Goal: Use online tool/utility: Utilize a website feature to perform a specific function

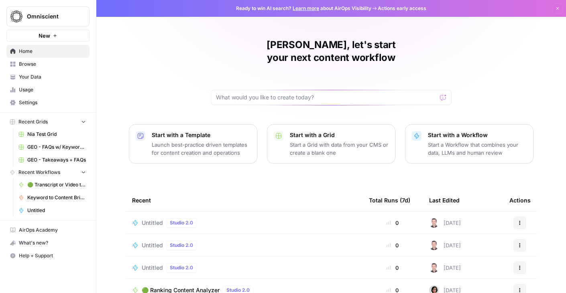
click at [45, 61] on span "Browse" at bounding box center [52, 64] width 67 height 7
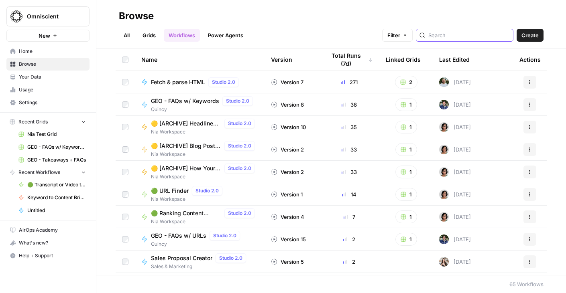
click at [471, 34] on input "search" at bounding box center [468, 35] width 81 height 8
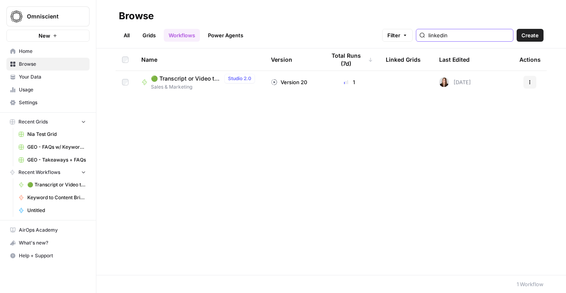
type input "linkedin"
click at [183, 77] on span "🟢 Transcript or Video to LinkedIn Posts" at bounding box center [186, 79] width 70 height 8
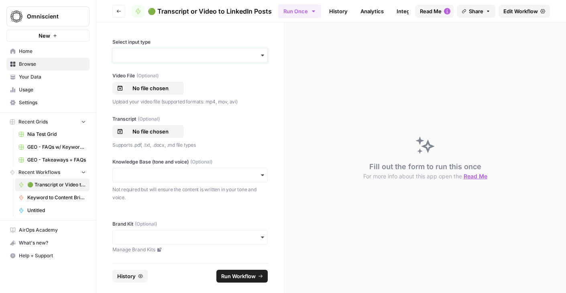
click at [213, 51] on input "Select input type" at bounding box center [190, 55] width 145 height 8
click at [205, 94] on div "Transcript" at bounding box center [190, 92] width 154 height 15
click at [154, 91] on p "No file chosen" at bounding box center [150, 88] width 51 height 8
click at [145, 129] on p "No file chosen" at bounding box center [150, 132] width 51 height 8
click at [216, 171] on input "Knowledge Base (tone and voice) (Optional)" at bounding box center [190, 175] width 145 height 8
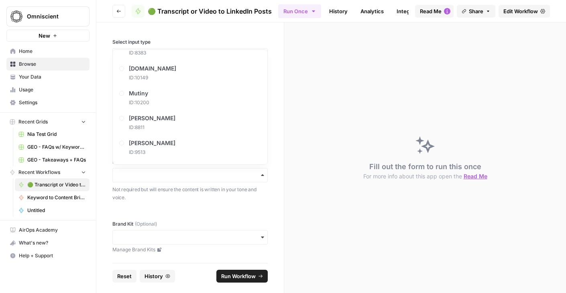
scroll to position [488, 0]
click at [191, 122] on div "David Ly Khim ID: 8811" at bounding box center [190, 125] width 148 height 24
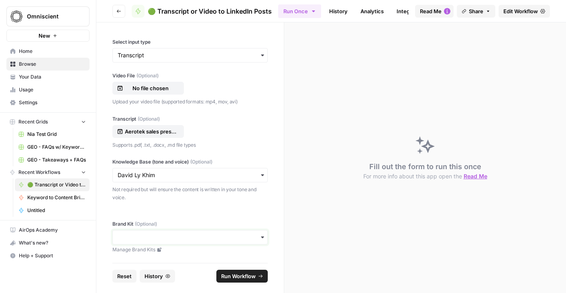
click at [171, 241] on input "Brand Kit (Optional)" at bounding box center [190, 238] width 145 height 8
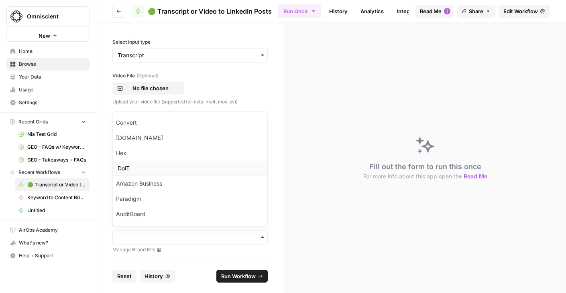
scroll to position [212, 0]
click at [179, 152] on div "David Ly Khim" at bounding box center [190, 154] width 154 height 15
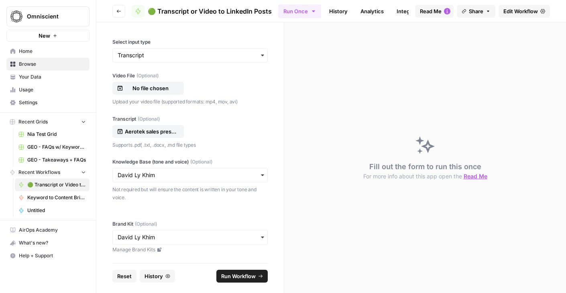
click at [236, 278] on span "Run Workflow" at bounding box center [238, 276] width 35 height 8
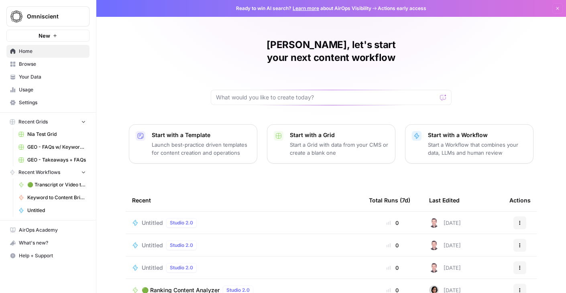
click at [34, 66] on span "Browse" at bounding box center [52, 64] width 67 height 7
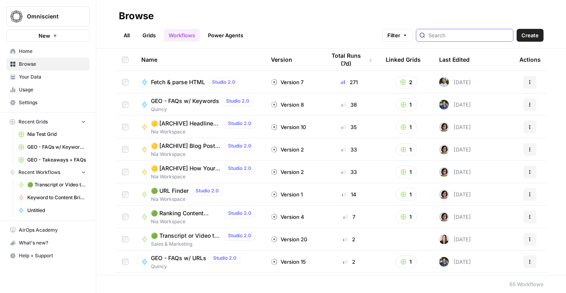
click at [462, 37] on input "search" at bounding box center [468, 35] width 81 height 8
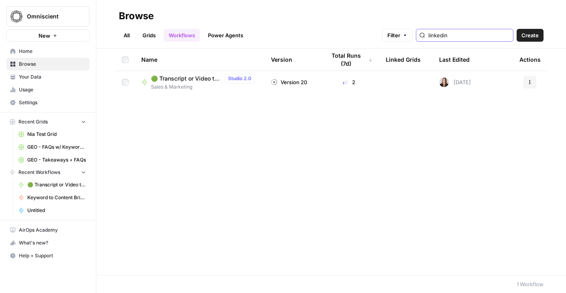
type input "linkedin"
click at [169, 82] on span "🟢 Transcript or Video to LinkedIn Posts" at bounding box center [186, 79] width 70 height 8
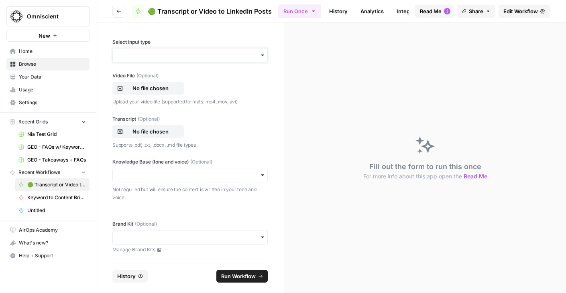
click at [179, 56] on input "Select input type" at bounding box center [190, 55] width 145 height 8
click at [171, 95] on div "Transcript" at bounding box center [190, 92] width 154 height 15
click at [151, 87] on p "No file chosen" at bounding box center [150, 88] width 51 height 8
click at [144, 132] on p "No file chosen" at bounding box center [150, 132] width 51 height 8
click at [173, 177] on input "Knowledge Base (tone and voice) (Optional)" at bounding box center [190, 175] width 145 height 8
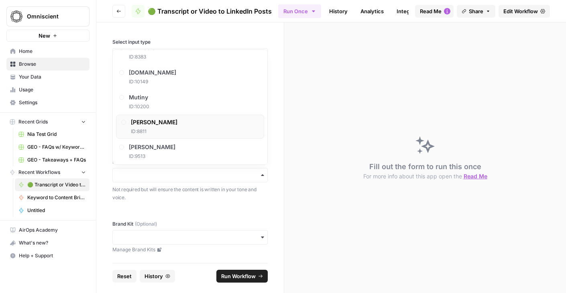
scroll to position [469, 0]
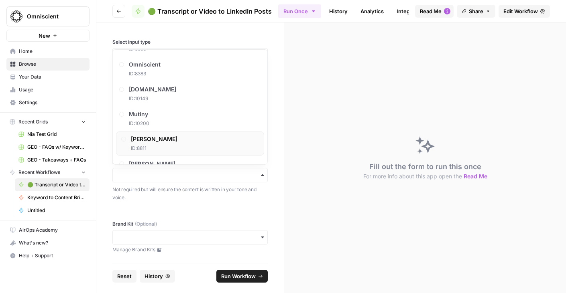
click at [175, 138] on div "David Ly Khim ID: 8811" at bounding box center [190, 144] width 148 height 24
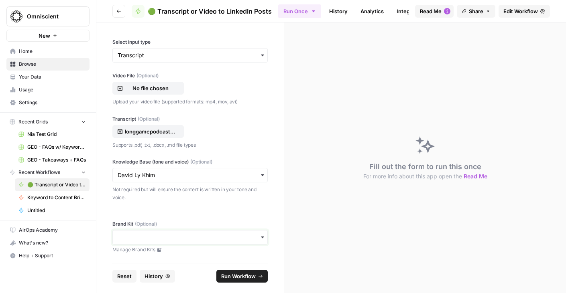
click at [197, 239] on input "Brand Kit (Optional)" at bounding box center [190, 238] width 145 height 8
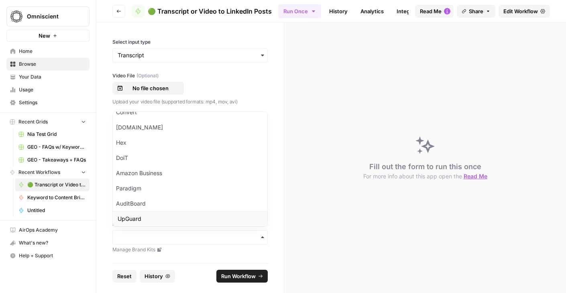
scroll to position [212, 0]
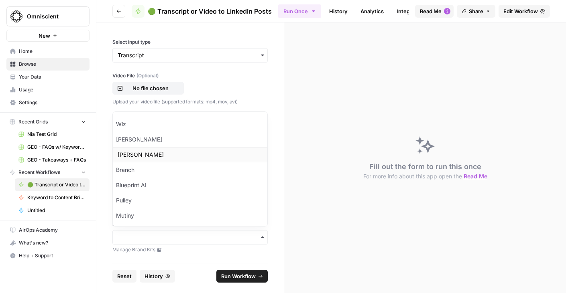
click at [163, 156] on div "David Ly Khim" at bounding box center [190, 154] width 154 height 15
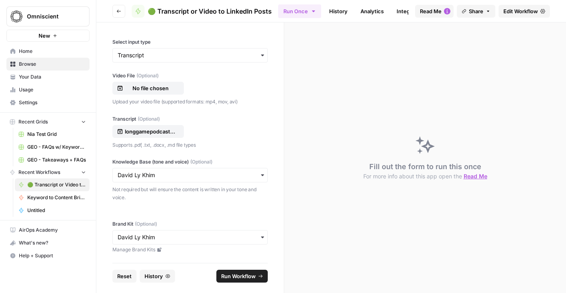
click at [247, 276] on span "Run Workflow" at bounding box center [238, 276] width 35 height 8
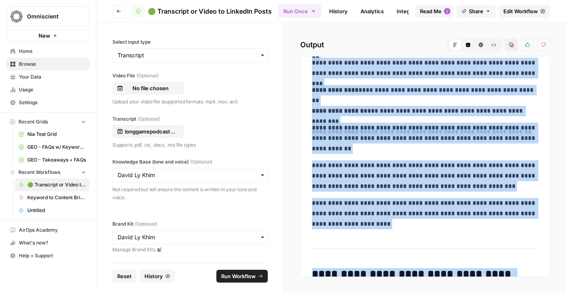
scroll to position [474, 0]
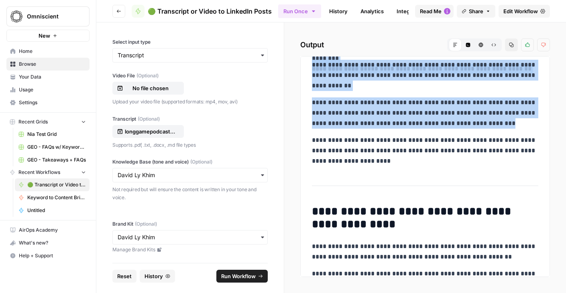
drag, startPoint x: 312, startPoint y: 105, endPoint x: 394, endPoint y: 185, distance: 114.3
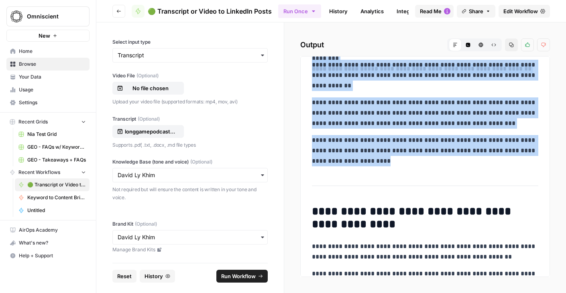
copy div "**********"
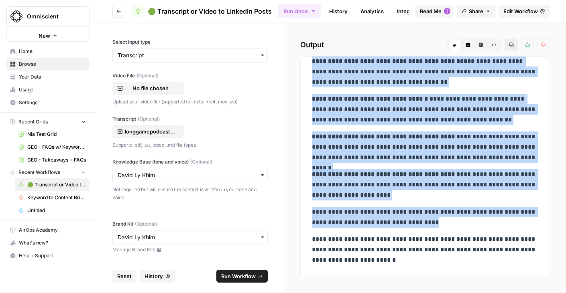
scroll to position [1102, 0]
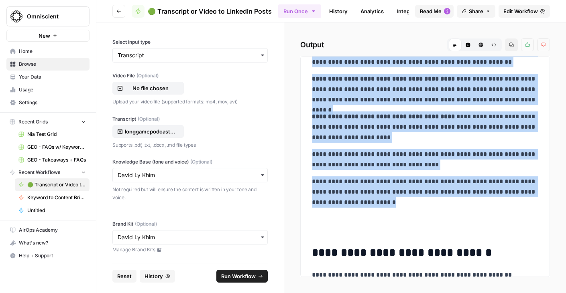
drag, startPoint x: 312, startPoint y: 65, endPoint x: 417, endPoint y: 204, distance: 173.6
copy div "**********"
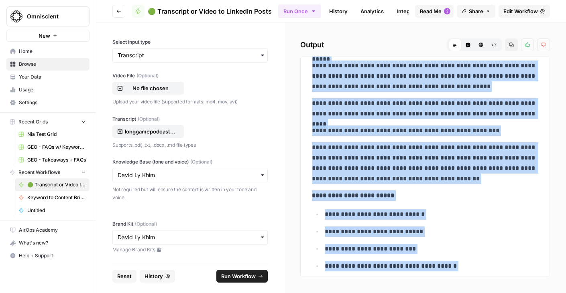
scroll to position [1389, 0]
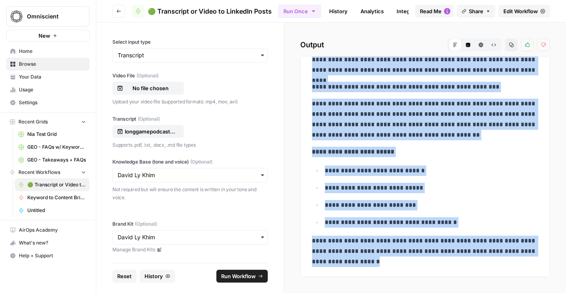
drag, startPoint x: 311, startPoint y: 104, endPoint x: 422, endPoint y: 284, distance: 212.0
click at [422, 284] on div "**********" at bounding box center [425, 157] width 282 height 271
copy div "**********"
